Goal: Find specific page/section: Find specific page/section

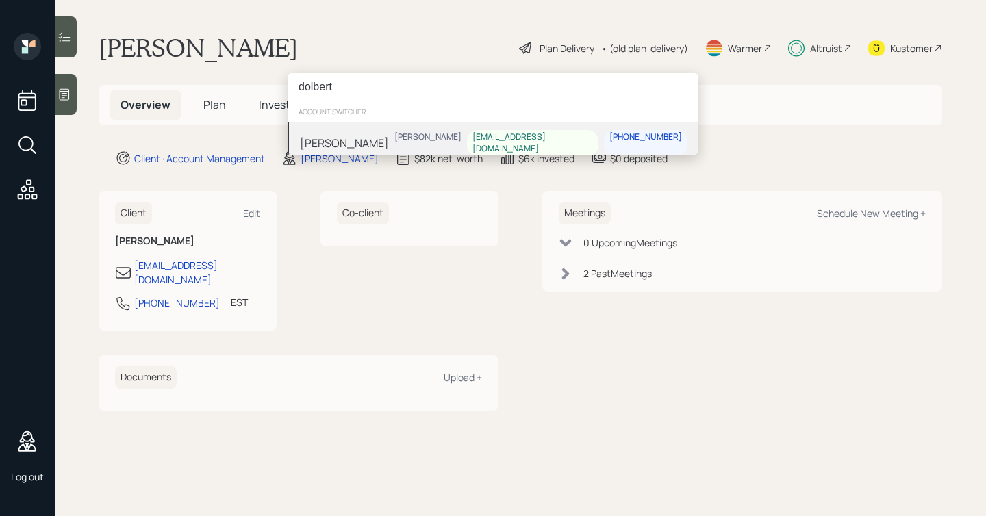
type input "dolbert"
click at [338, 138] on div "[PERSON_NAME]" at bounding box center [344, 142] width 89 height 16
